Goal: Task Accomplishment & Management: Manage account settings

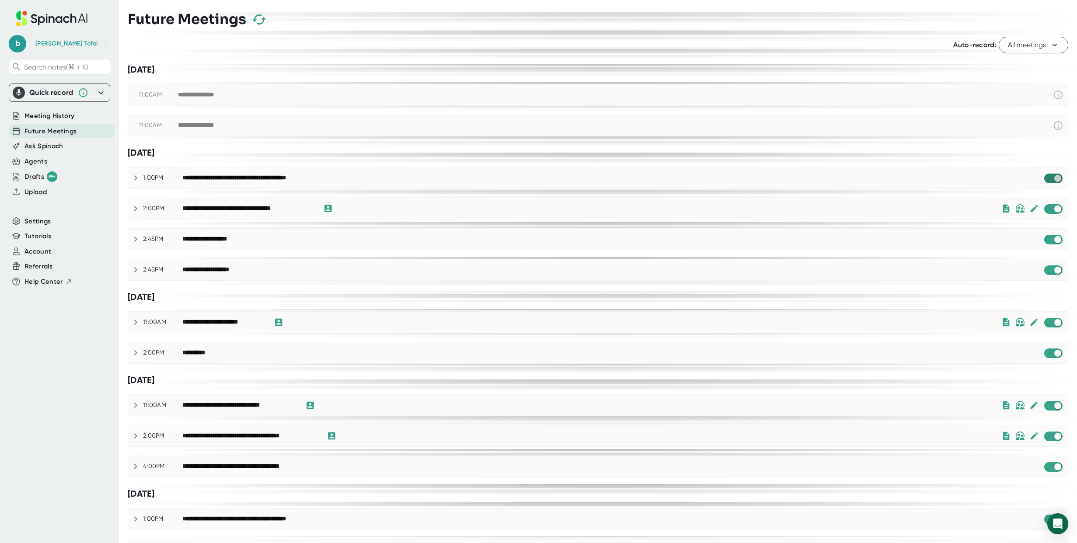
click at [1052, 177] on input "checkbox" at bounding box center [1057, 178] width 25 height 8
click at [1053, 236] on input "checkbox" at bounding box center [1057, 240] width 25 height 8
click at [1056, 268] on input "checkbox" at bounding box center [1057, 270] width 25 height 8
checkbox input "true"
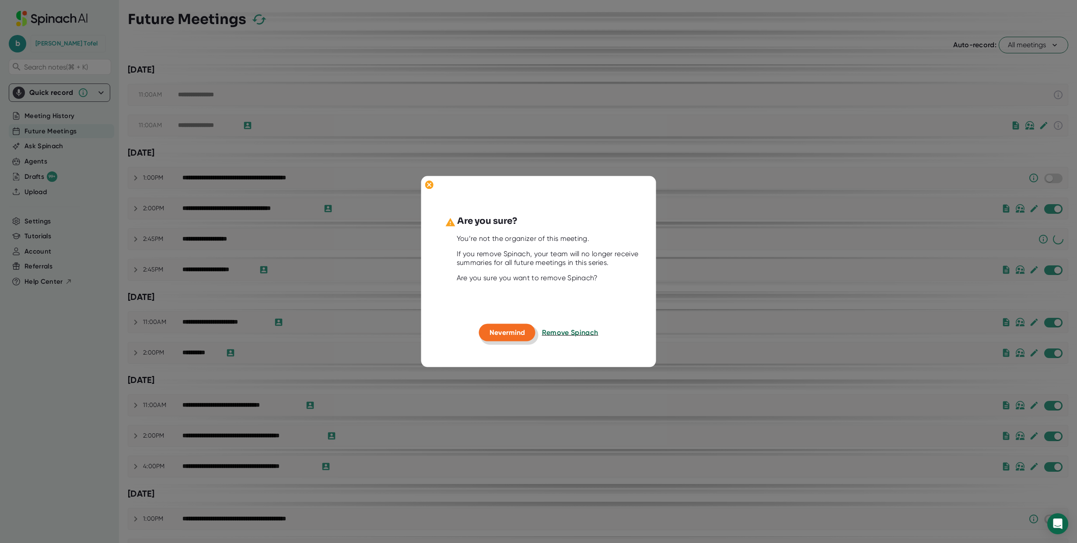
click at [507, 332] on span "Nevermind" at bounding box center [506, 332] width 35 height 8
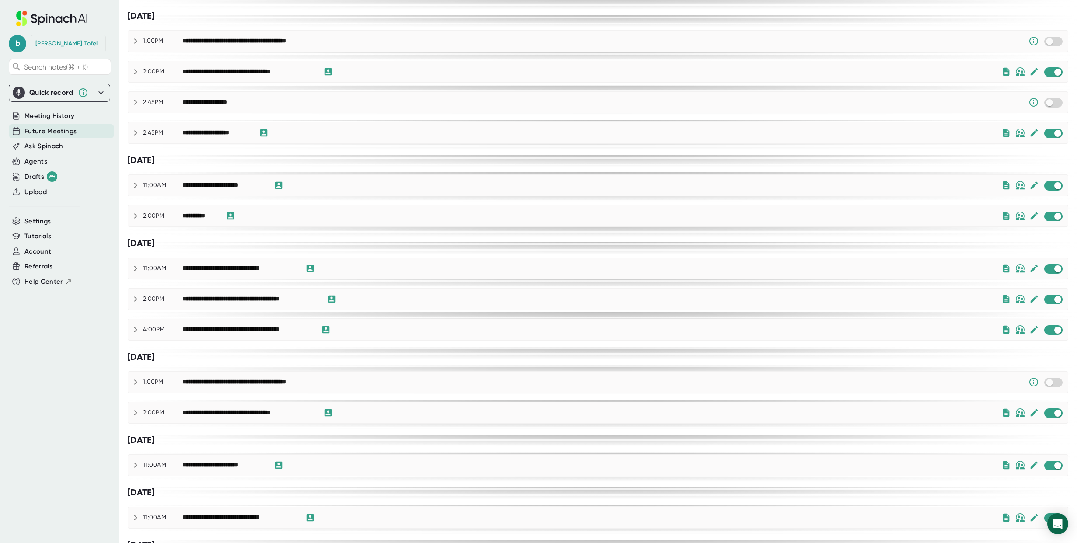
scroll to position [138, 0]
click at [1049, 381] on input "checkbox" at bounding box center [1048, 381] width 25 height 8
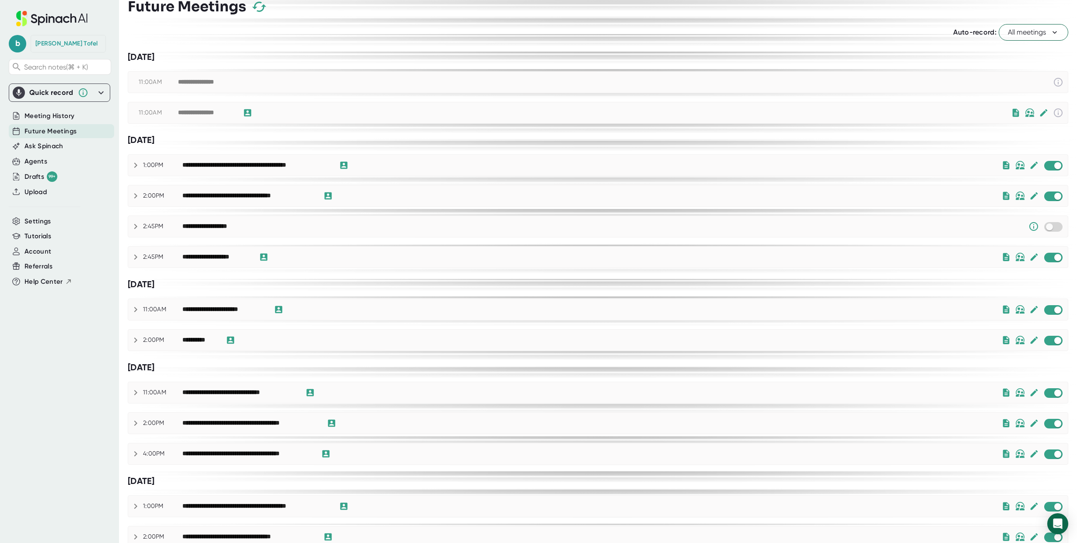
scroll to position [0, 0]
